Goal: Register for event/course

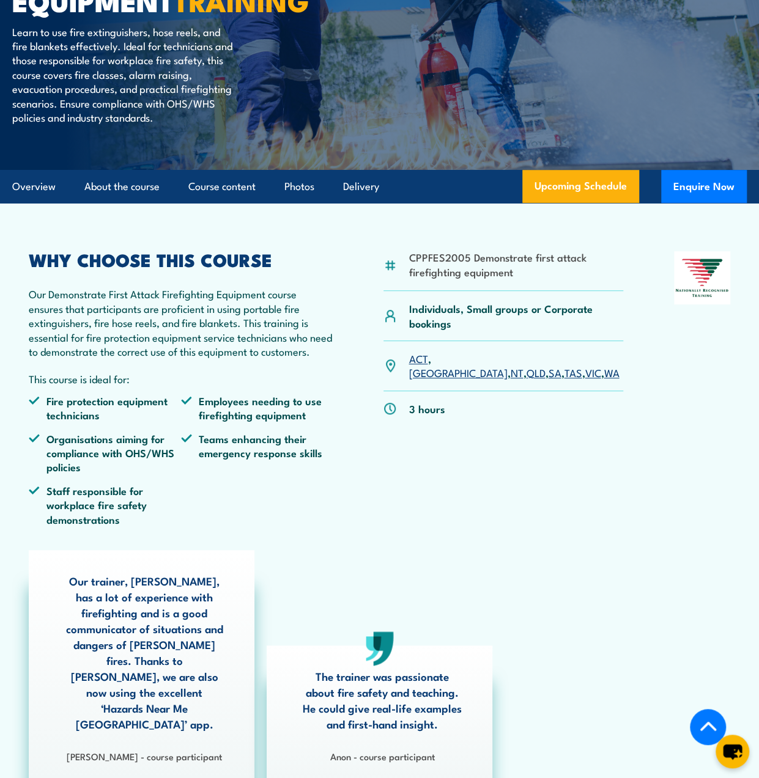
scroll to position [245, 0]
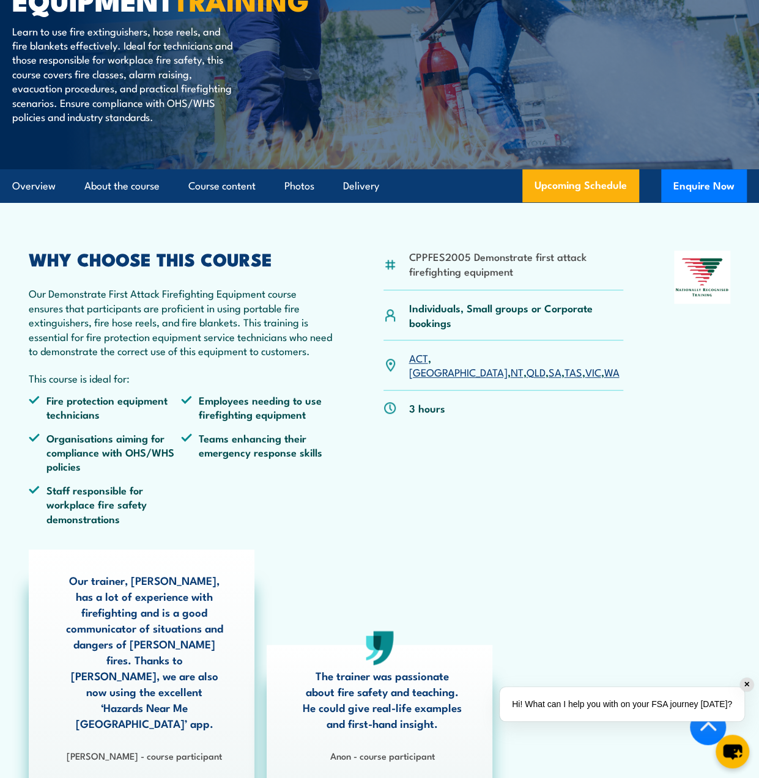
click at [526, 379] on link "QLD" at bounding box center [535, 371] width 19 height 15
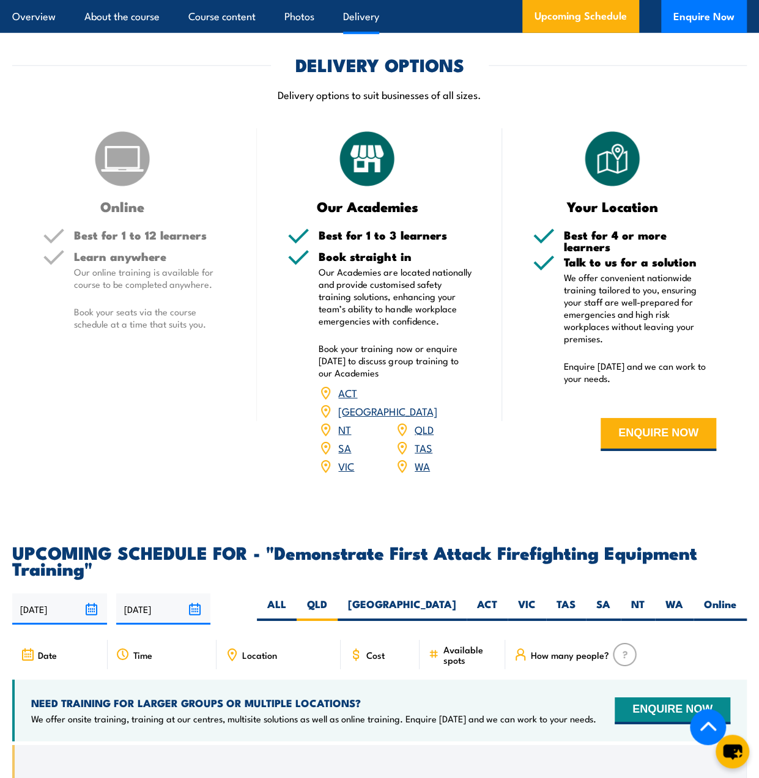
scroll to position [1741, 0]
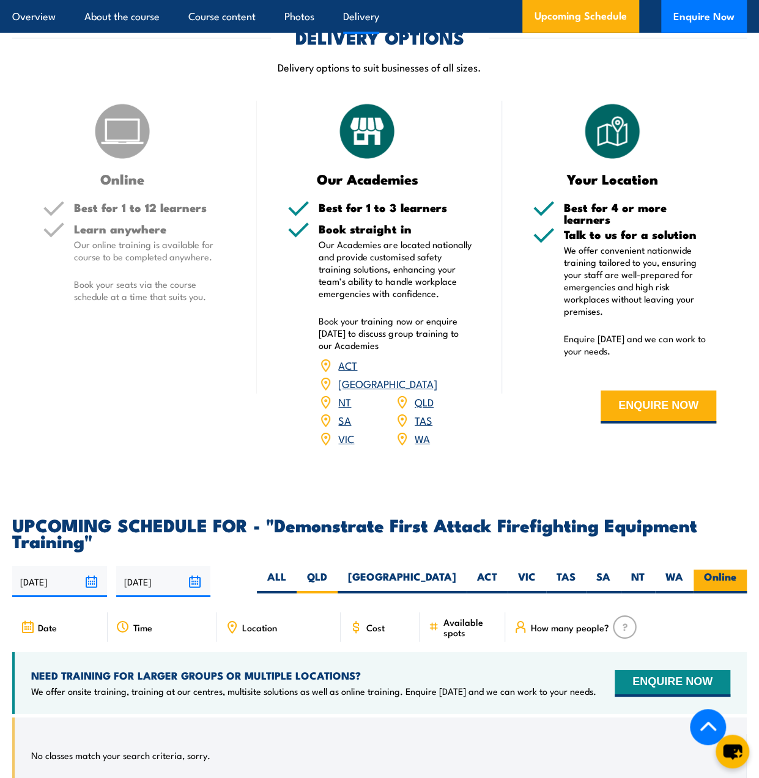
click at [724, 570] on label "Online" at bounding box center [719, 582] width 53 height 24
click at [736, 570] on input "Online" at bounding box center [740, 574] width 8 height 8
radio input "true"
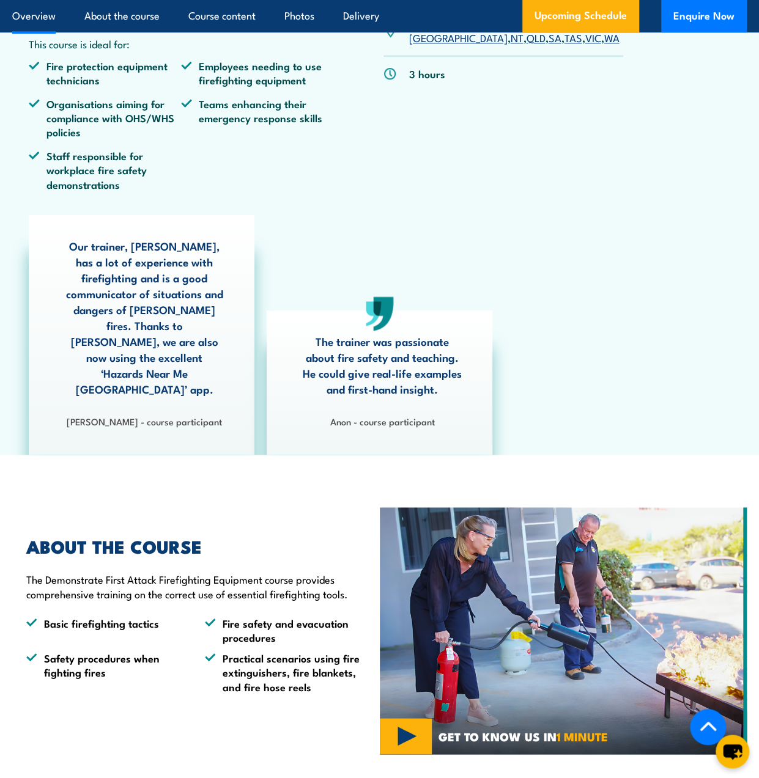
scroll to position [273, 0]
